Goal: Use online tool/utility: Utilize a website feature to perform a specific function

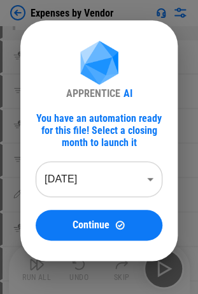
scroll to position [58, 0]
click at [6, 42] on div "APPRENTICE AI You have an automation ready for this file! Select a closing mont…" at bounding box center [99, 140] width 198 height 281
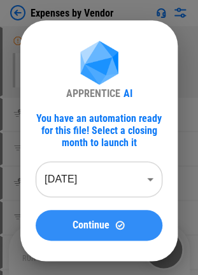
click at [116, 229] on img at bounding box center [120, 224] width 11 height 11
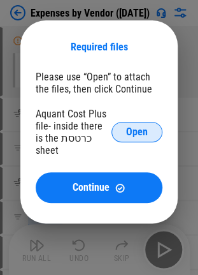
click at [129, 131] on span "Open" at bounding box center [137, 132] width 22 height 10
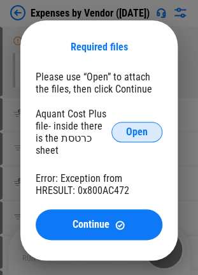
click at [139, 127] on span "Open" at bounding box center [137, 132] width 22 height 10
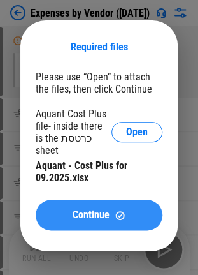
click at [64, 210] on div "Continue" at bounding box center [99, 215] width 96 height 11
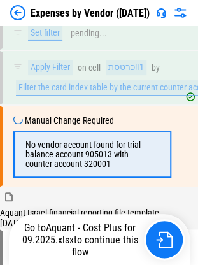
scroll to position [1110, 0]
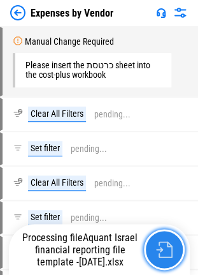
click at [159, 249] on img "button" at bounding box center [164, 249] width 17 height 17
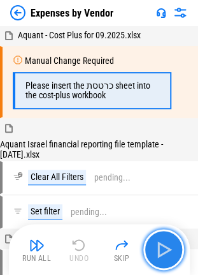
click at [164, 250] on img "button" at bounding box center [164, 249] width 20 height 20
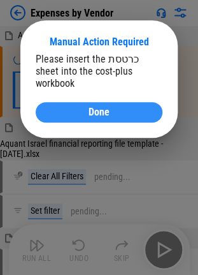
click at [99, 107] on span "Done" at bounding box center [99, 112] width 21 height 10
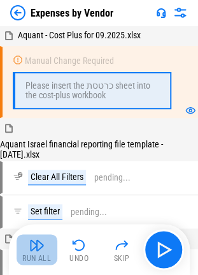
click at [38, 240] on img "button" at bounding box center [36, 244] width 15 height 15
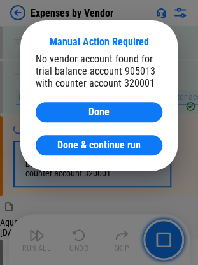
scroll to position [1110, 0]
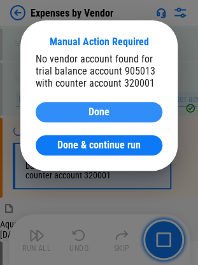
click at [102, 115] on span "Done" at bounding box center [99, 112] width 21 height 10
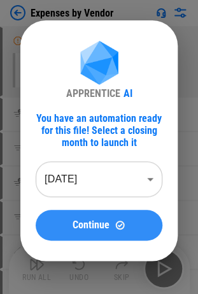
click at [108, 217] on button "Continue" at bounding box center [99, 225] width 127 height 31
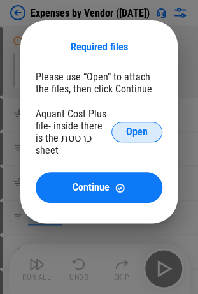
click at [147, 127] on span "Open" at bounding box center [137, 132] width 22 height 10
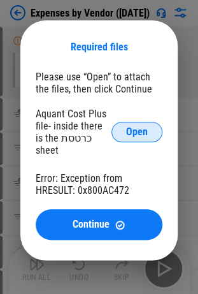
click at [135, 127] on span "Open" at bounding box center [137, 132] width 22 height 10
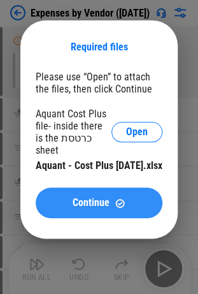
click at [76, 198] on span "Continue" at bounding box center [91, 203] width 37 height 10
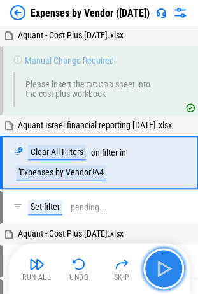
click at [171, 272] on img "button" at bounding box center [164, 268] width 20 height 20
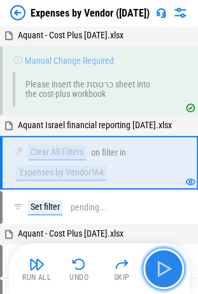
click at [167, 270] on img "button" at bounding box center [164, 268] width 20 height 20
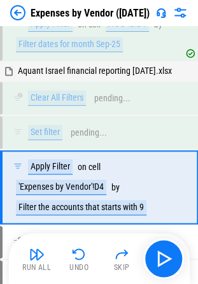
scroll to position [588, 0]
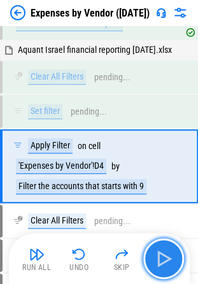
click at [172, 259] on img "button" at bounding box center [164, 259] width 20 height 20
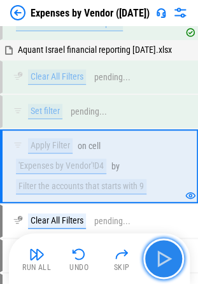
click at [170, 259] on img "button" at bounding box center [164, 259] width 20 height 20
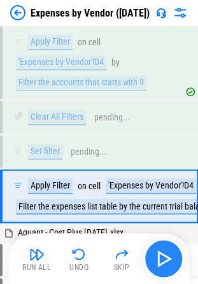
scroll to position [721, 0]
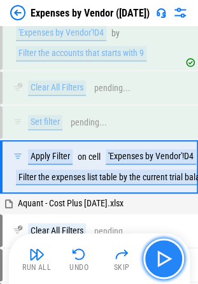
click at [170, 259] on img "button" at bounding box center [164, 259] width 20 height 20
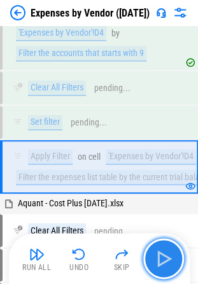
click at [168, 256] on img "button" at bounding box center [164, 259] width 20 height 20
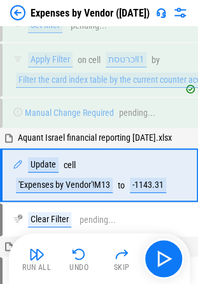
scroll to position [1091, 0]
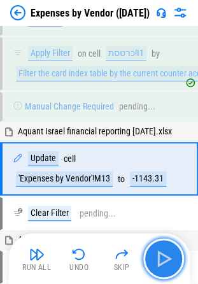
click at [162, 254] on img "button" at bounding box center [164, 259] width 20 height 20
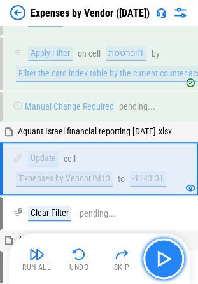
click at [162, 254] on img "button" at bounding box center [164, 259] width 20 height 20
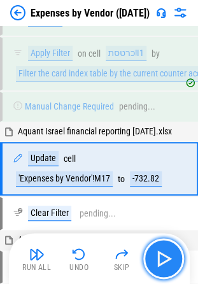
click at [166, 259] on img "button" at bounding box center [164, 259] width 20 height 20
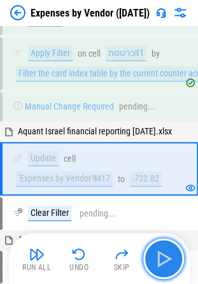
click at [166, 259] on img "button" at bounding box center [164, 259] width 20 height 20
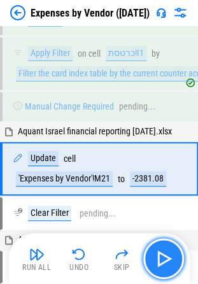
click at [164, 257] on img "button" at bounding box center [164, 259] width 20 height 20
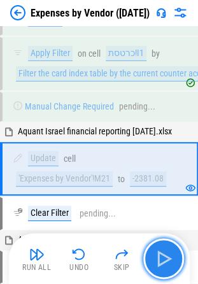
click at [168, 255] on img "button" at bounding box center [164, 259] width 20 height 20
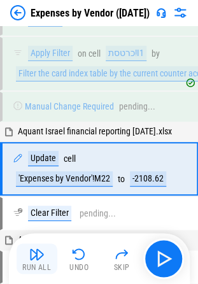
click at [39, 256] on img "button" at bounding box center [36, 254] width 15 height 15
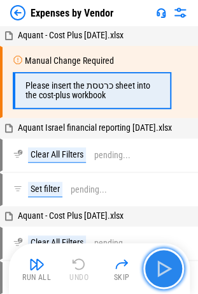
click at [163, 263] on img "button" at bounding box center [164, 268] width 20 height 20
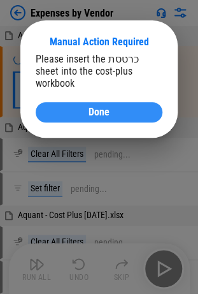
click at [101, 107] on span "Done" at bounding box center [99, 112] width 21 height 10
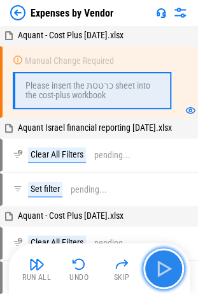
click at [168, 271] on img "button" at bounding box center [164, 268] width 20 height 20
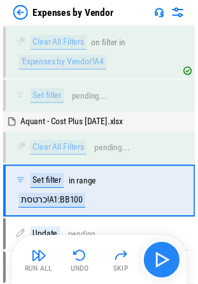
scroll to position [147, 0]
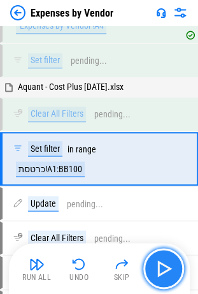
click at [166, 265] on img "button" at bounding box center [164, 268] width 20 height 20
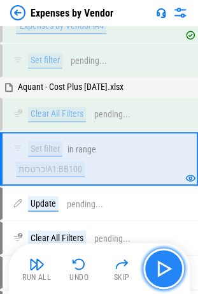
click at [166, 265] on img "button" at bounding box center [164, 268] width 20 height 20
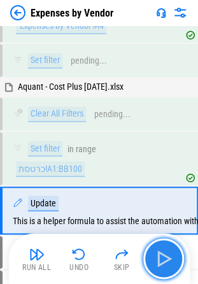
click at [159, 266] on img "button" at bounding box center [164, 259] width 20 height 20
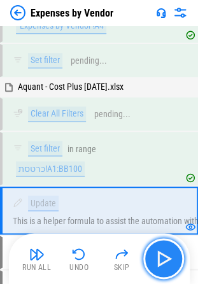
click at [171, 264] on img "button" at bounding box center [164, 259] width 20 height 20
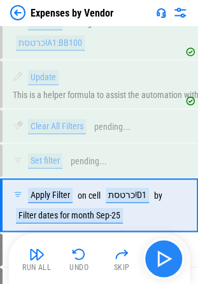
scroll to position [314, 0]
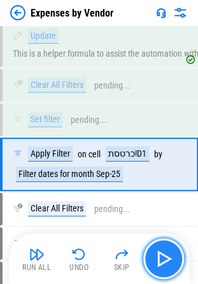
click at [169, 263] on img "button" at bounding box center [164, 259] width 20 height 20
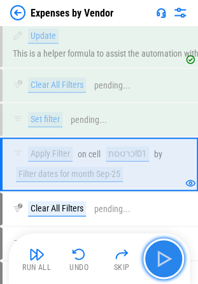
click at [169, 263] on img "button" at bounding box center [164, 259] width 20 height 20
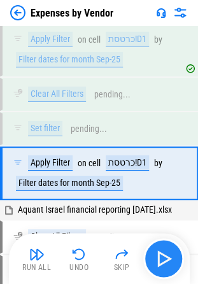
scroll to position [436, 0]
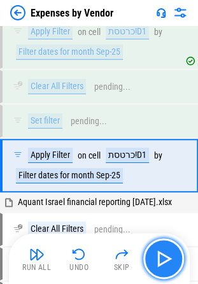
click at [168, 261] on img "button" at bounding box center [164, 259] width 20 height 20
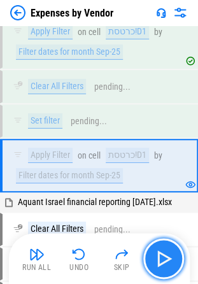
click at [167, 257] on img "button" at bounding box center [164, 259] width 20 height 20
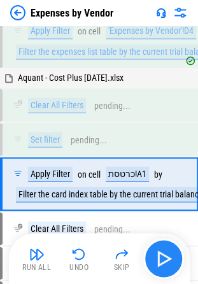
scroll to position [863, 0]
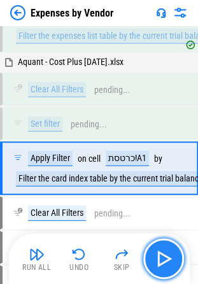
click at [170, 260] on img "button" at bounding box center [164, 259] width 20 height 20
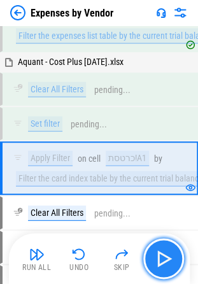
click at [158, 255] on img "button" at bounding box center [164, 259] width 20 height 20
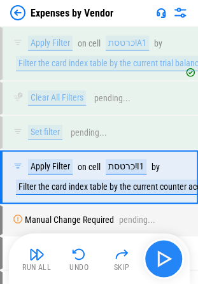
scroll to position [986, 0]
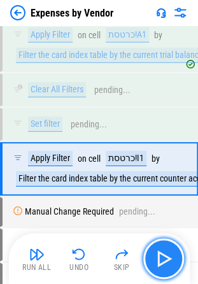
click at [162, 254] on img "button" at bounding box center [164, 259] width 20 height 20
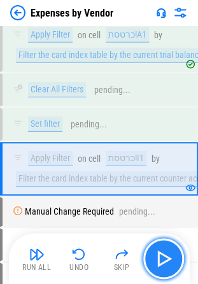
click at [162, 254] on img "button" at bounding box center [164, 259] width 20 height 20
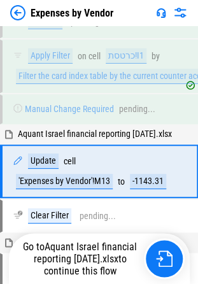
scroll to position [1091, 0]
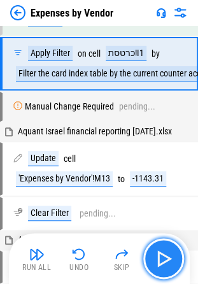
click at [164, 257] on img "button" at bounding box center [164, 259] width 20 height 20
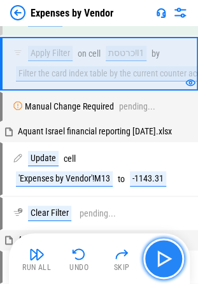
click at [164, 256] on img "button" at bounding box center [164, 259] width 20 height 20
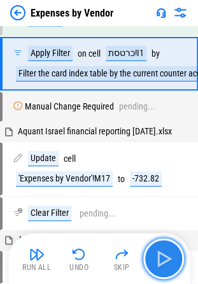
click at [166, 259] on img "button" at bounding box center [164, 259] width 20 height 20
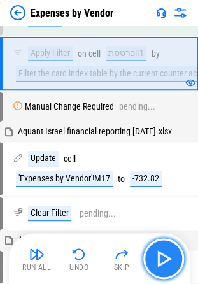
click at [166, 259] on img "button" at bounding box center [164, 259] width 20 height 20
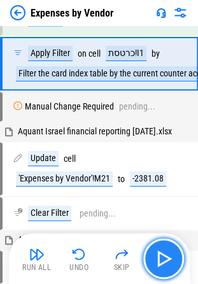
click at [168, 255] on img "button" at bounding box center [164, 259] width 20 height 20
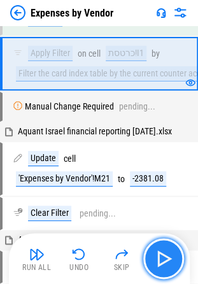
click at [168, 255] on img "button" at bounding box center [164, 259] width 20 height 20
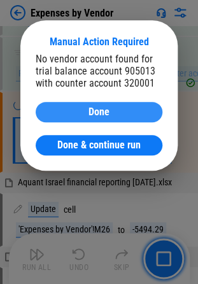
click at [109, 116] on span "Done" at bounding box center [99, 112] width 21 height 10
